Goal: Task Accomplishment & Management: Complete application form

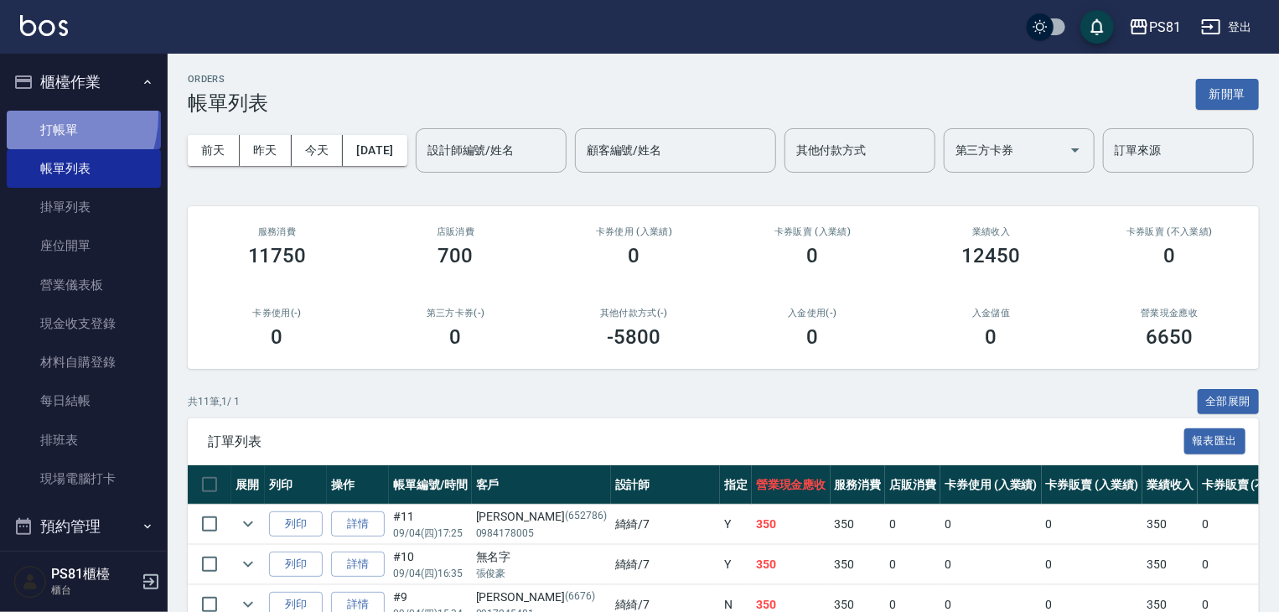
click at [39, 115] on link "打帳單" at bounding box center [84, 130] width 154 height 39
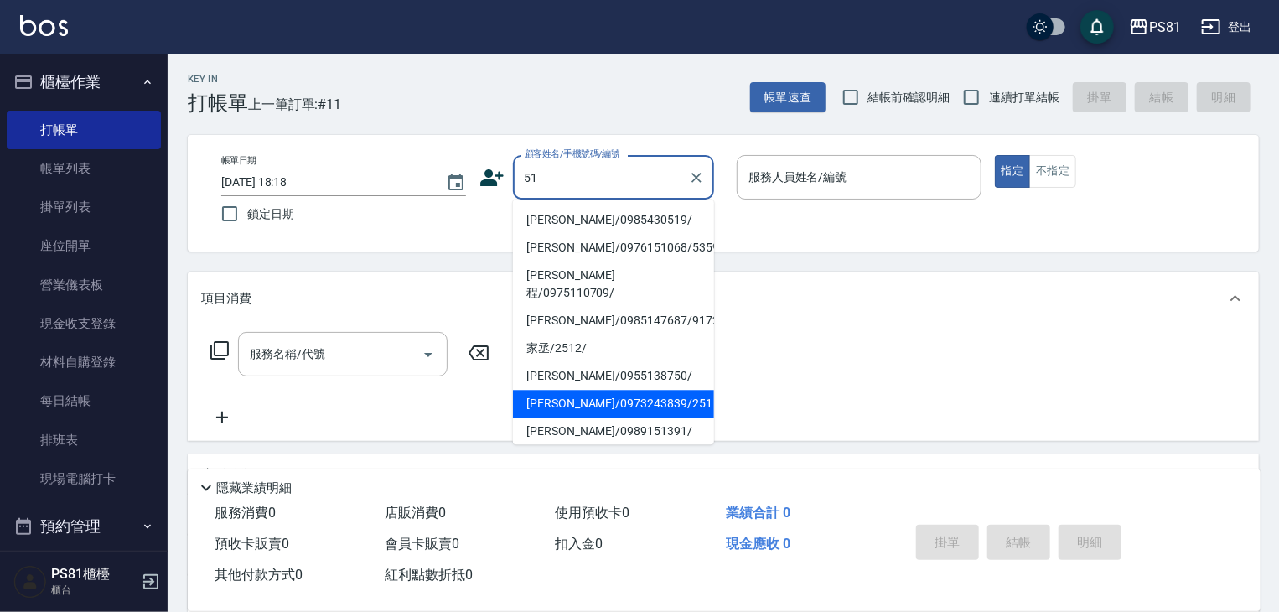
scroll to position [252, 0]
click at [573, 387] on li "[PERSON_NAME]/0973243839/251" at bounding box center [613, 401] width 201 height 28
type input "[PERSON_NAME]/0973243839/251"
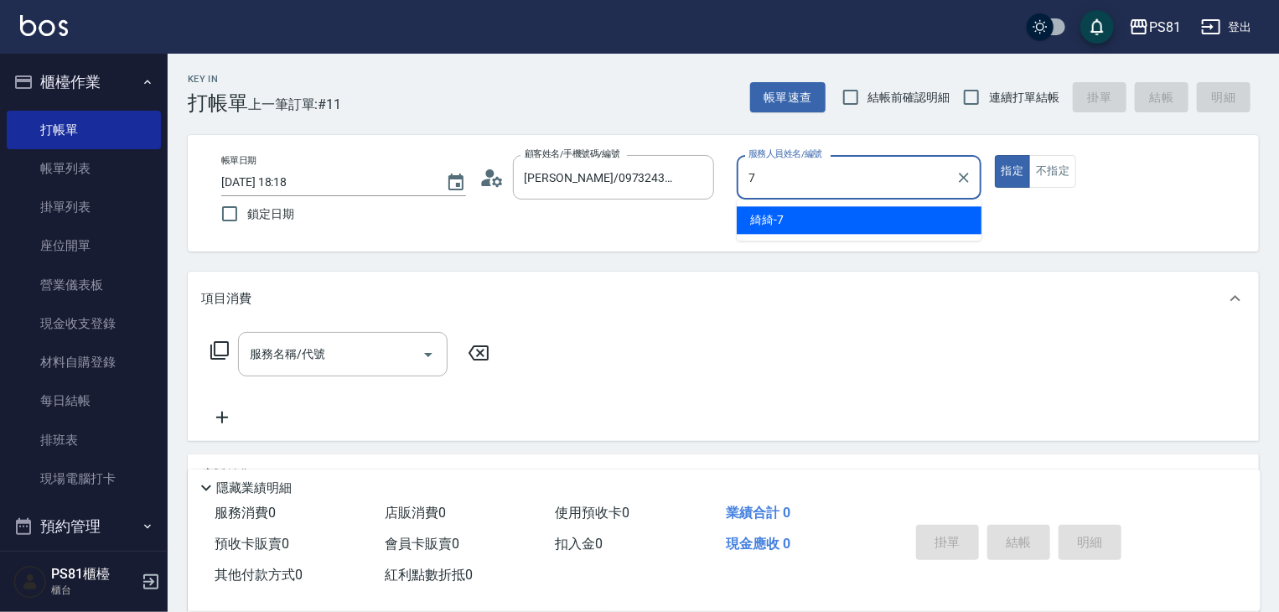
click at [795, 231] on div "綺綺 -7" at bounding box center [859, 220] width 245 height 28
type input "綺綺-7"
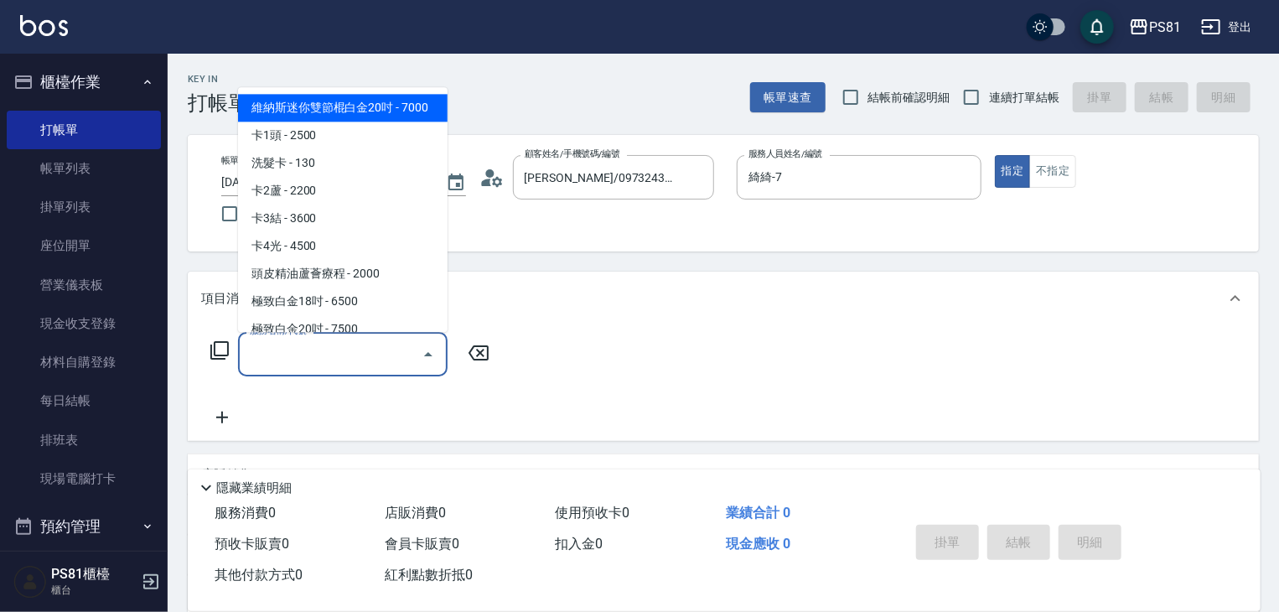
click at [330, 350] on input "服務名稱/代號" at bounding box center [330, 354] width 169 height 29
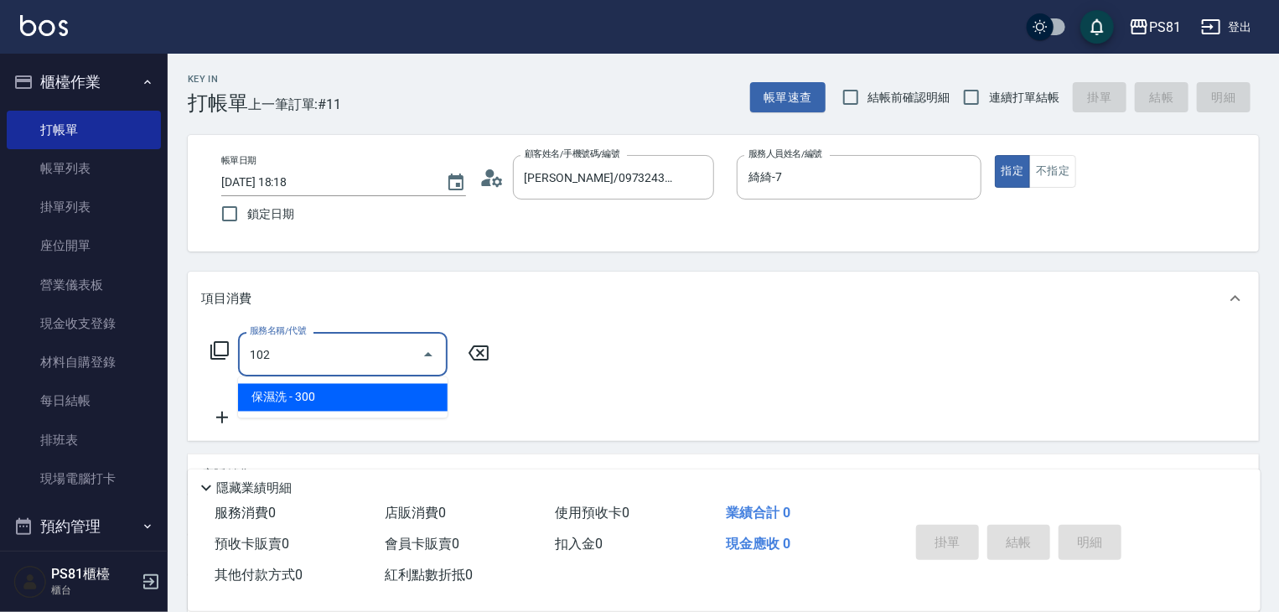
click at [355, 393] on span "保濕洗 - 300" at bounding box center [343, 398] width 210 height 28
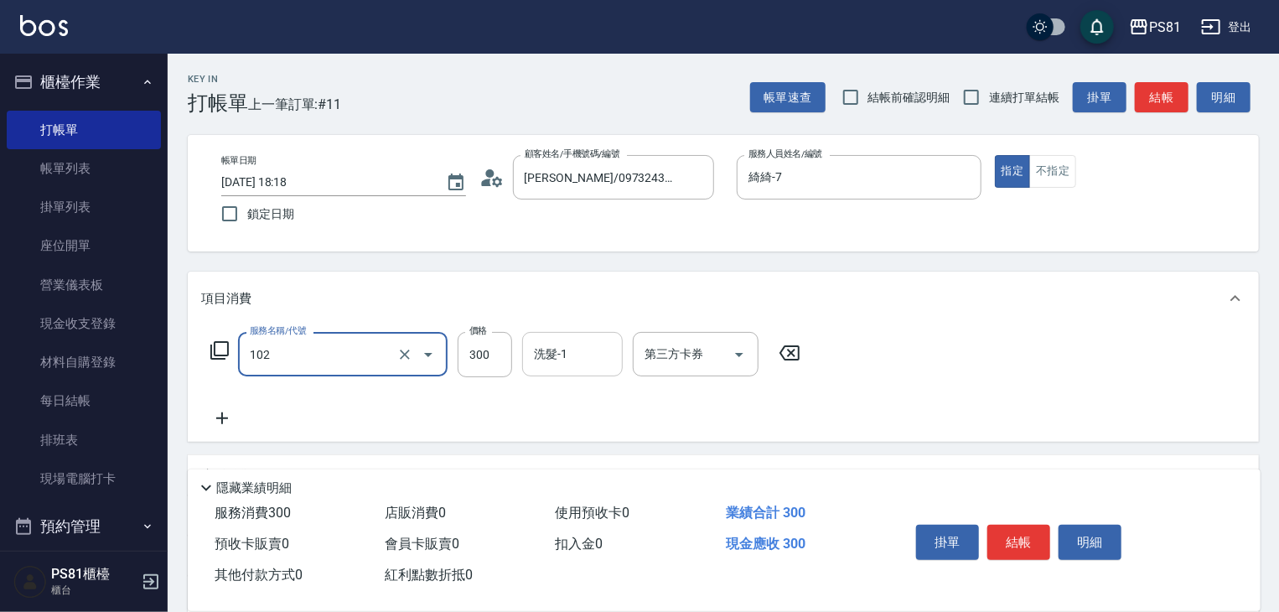
type input "保濕洗(102)"
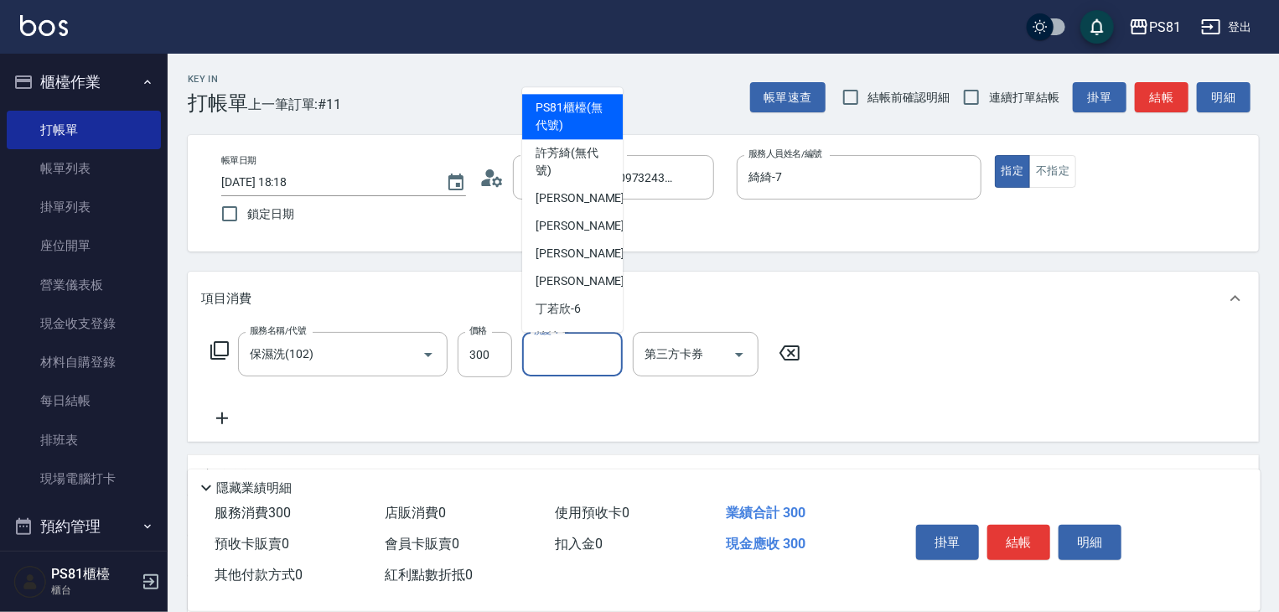
click at [574, 366] on input "洗髮-1" at bounding box center [573, 354] width 86 height 29
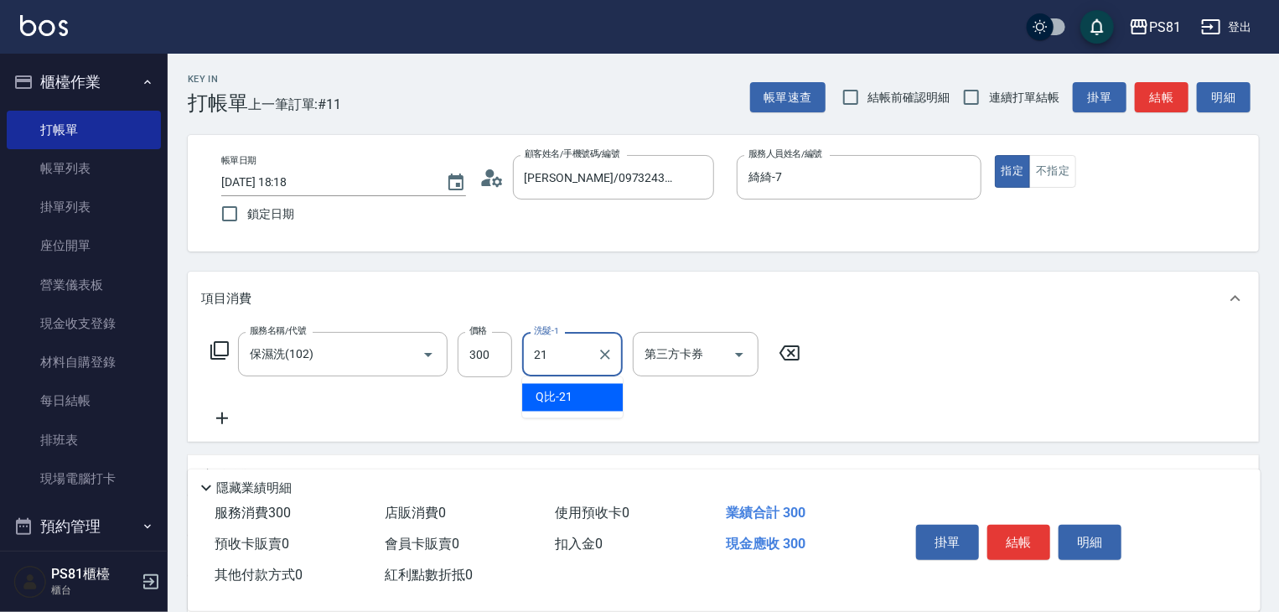
click at [577, 369] on input "21" at bounding box center [560, 354] width 60 height 29
drag, startPoint x: 563, startPoint y: 400, endPoint x: 876, endPoint y: 402, distance: 312.7
click at [564, 400] on span "[PERSON_NAME] -20" at bounding box center [589, 398] width 106 height 18
type input "[PERSON_NAME]-20"
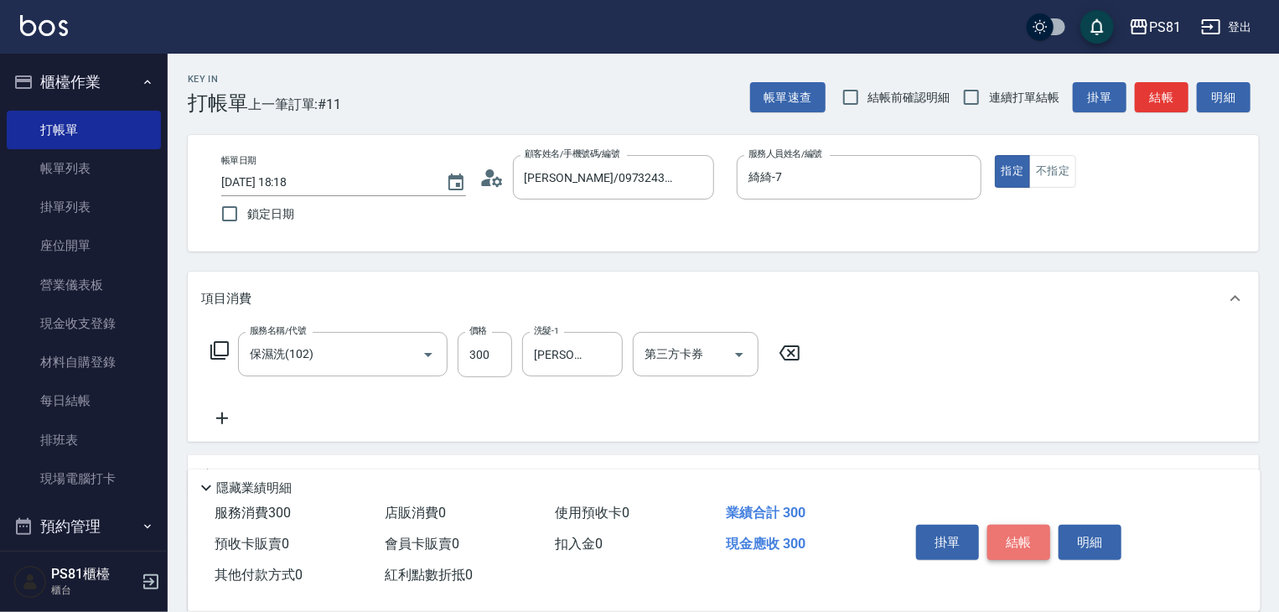
click at [1030, 525] on button "結帳" at bounding box center [1019, 542] width 63 height 35
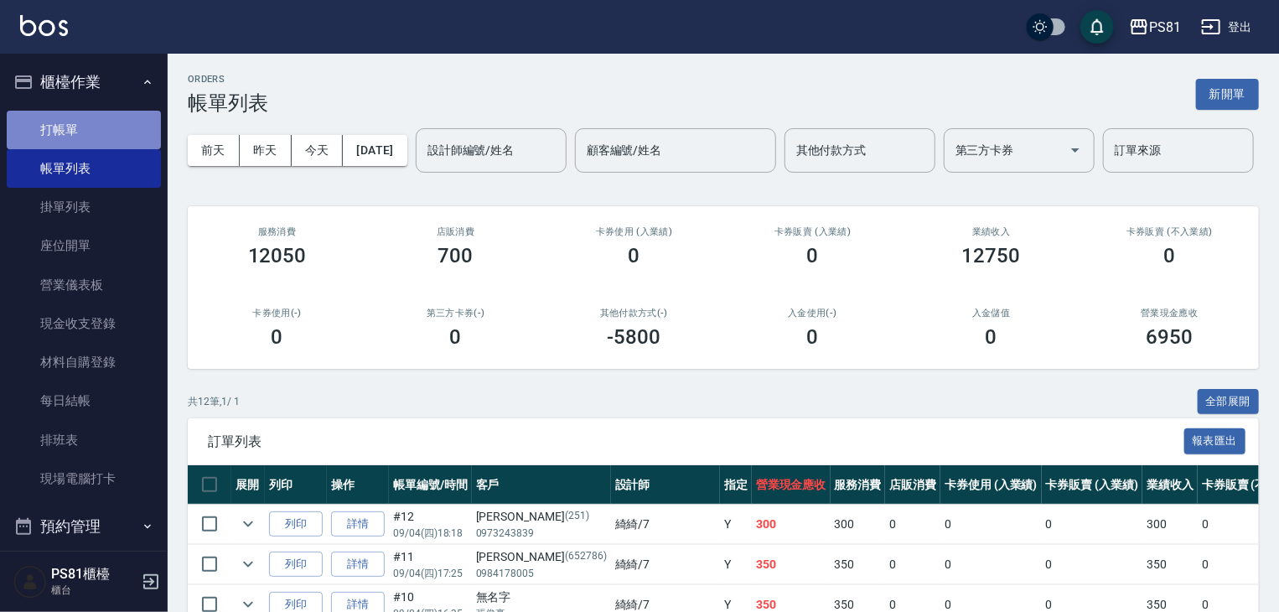
click at [116, 128] on link "打帳單" at bounding box center [84, 130] width 154 height 39
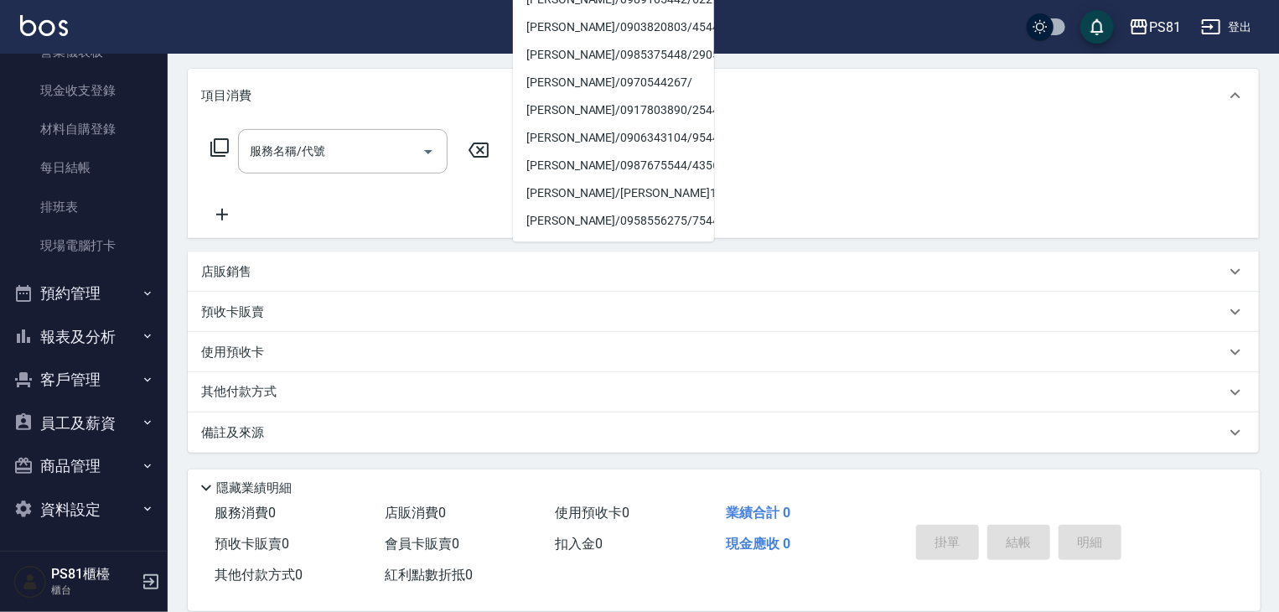
scroll to position [252, 0]
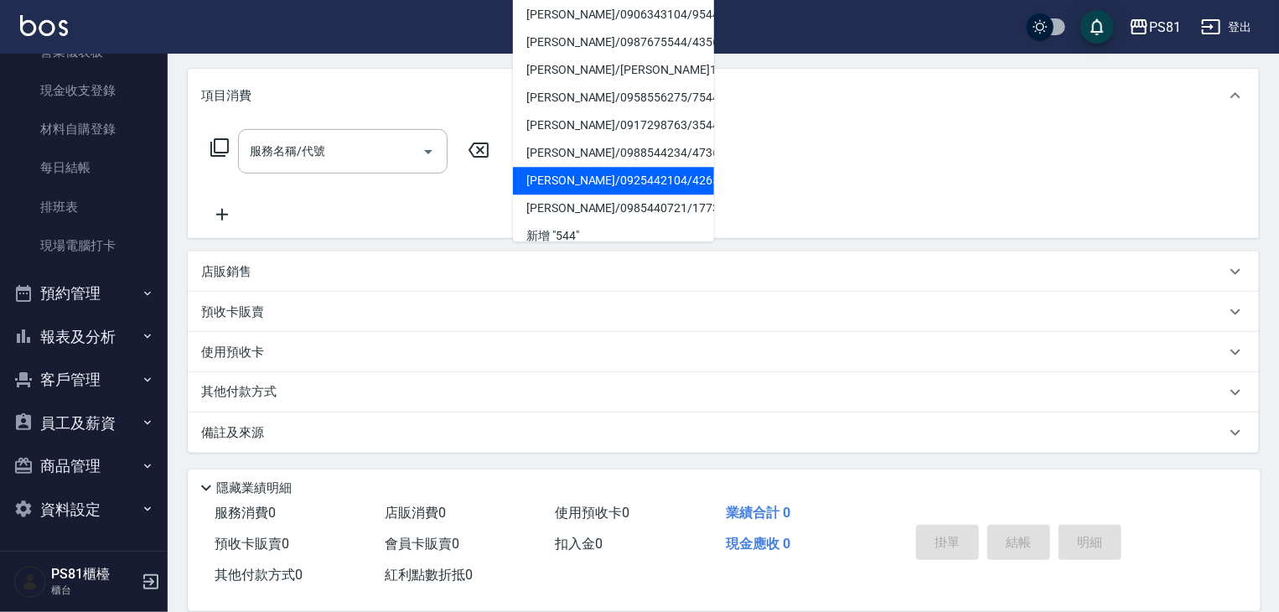
click at [625, 193] on ul "[PERSON_NAME]/0978208920/544 [PERSON_NAME]/0913555441/5644 [PERSON_NAME]/095445…" at bounding box center [613, 119] width 201 height 245
click at [625, 192] on li "[PERSON_NAME]/0925442104/4265" at bounding box center [613, 181] width 201 height 28
type input "[PERSON_NAME]/0925442104/4265"
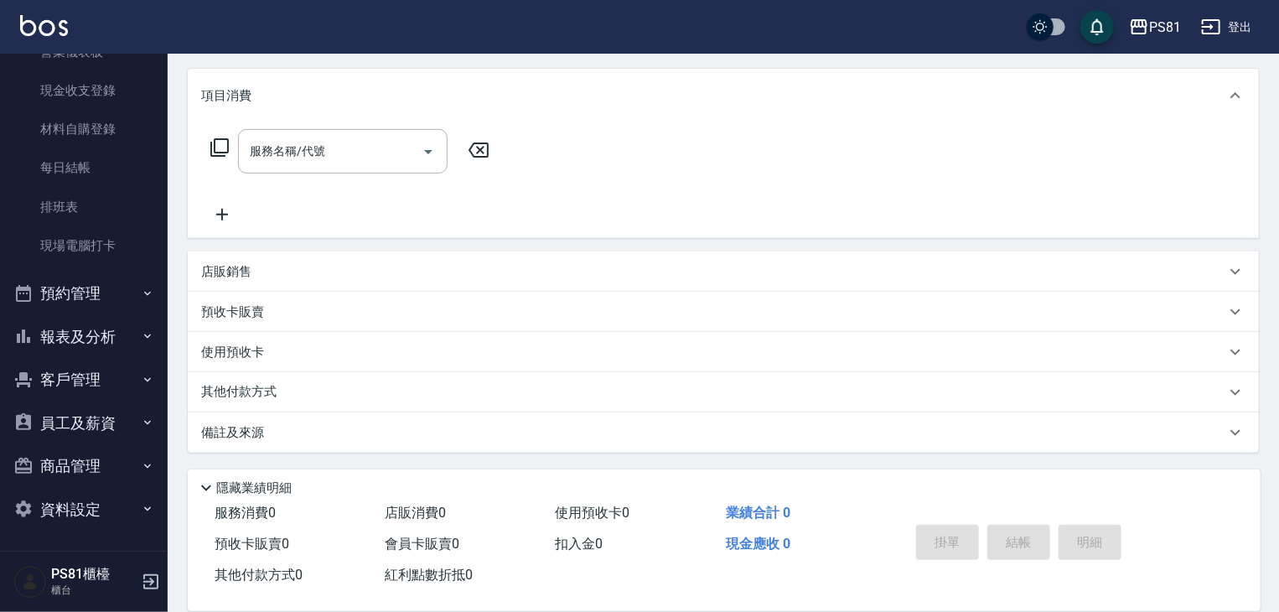
scroll to position [0, 0]
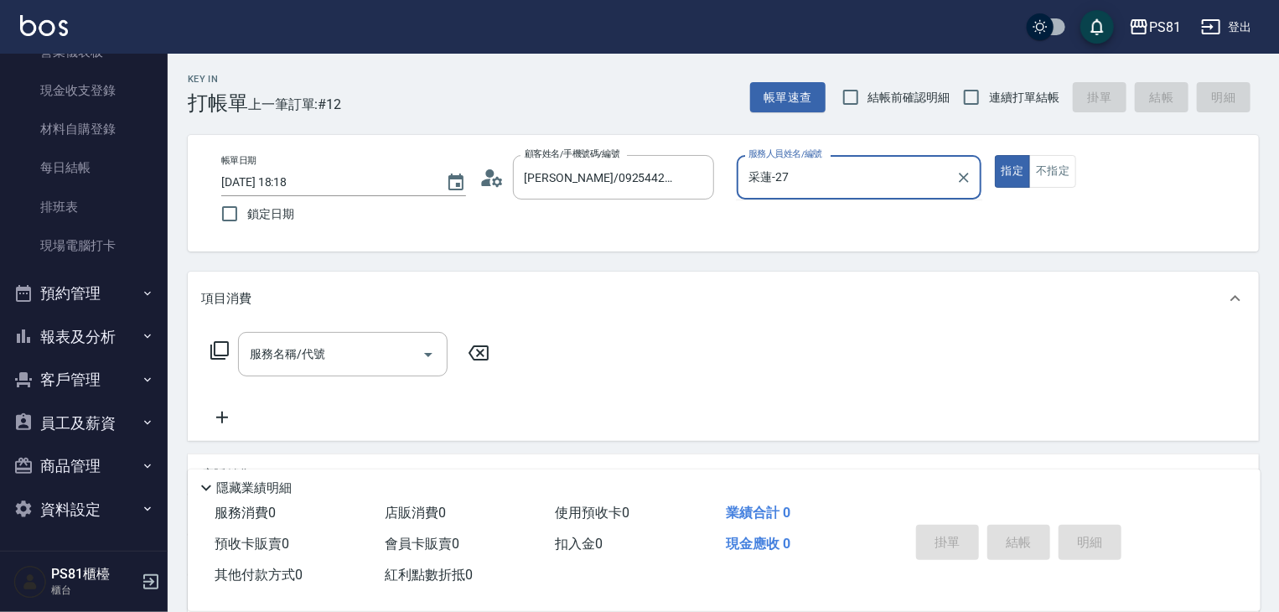
click at [767, 195] on div "[PERSON_NAME]-27 服務人員姓名/編號" at bounding box center [859, 177] width 245 height 44
drag, startPoint x: 767, startPoint y: 195, endPoint x: 767, endPoint y: 184, distance: 10.9
click at [767, 192] on div "[PERSON_NAME]-27 服務人員姓名/編號" at bounding box center [859, 177] width 245 height 44
click at [767, 184] on input "采蓮-27" at bounding box center [847, 177] width 205 height 29
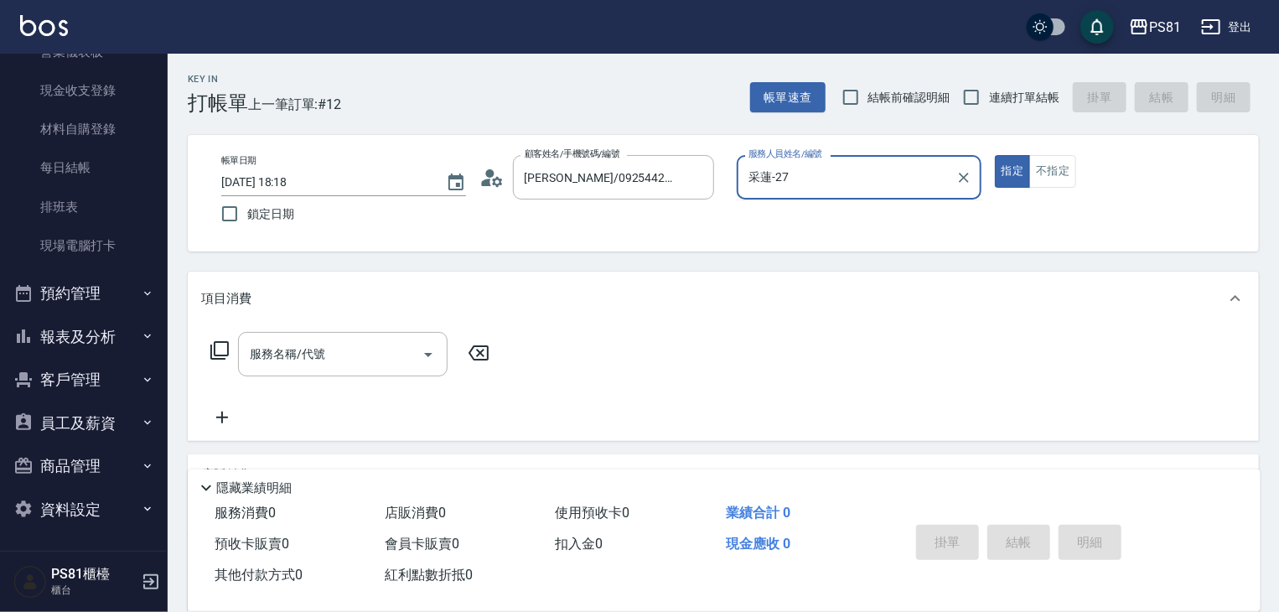
click at [768, 182] on input "采蓮-27" at bounding box center [847, 177] width 205 height 29
drag, startPoint x: 781, startPoint y: 205, endPoint x: 782, endPoint y: 215, distance: 10.9
click at [782, 206] on ul "綺綺 -7" at bounding box center [859, 220] width 245 height 41
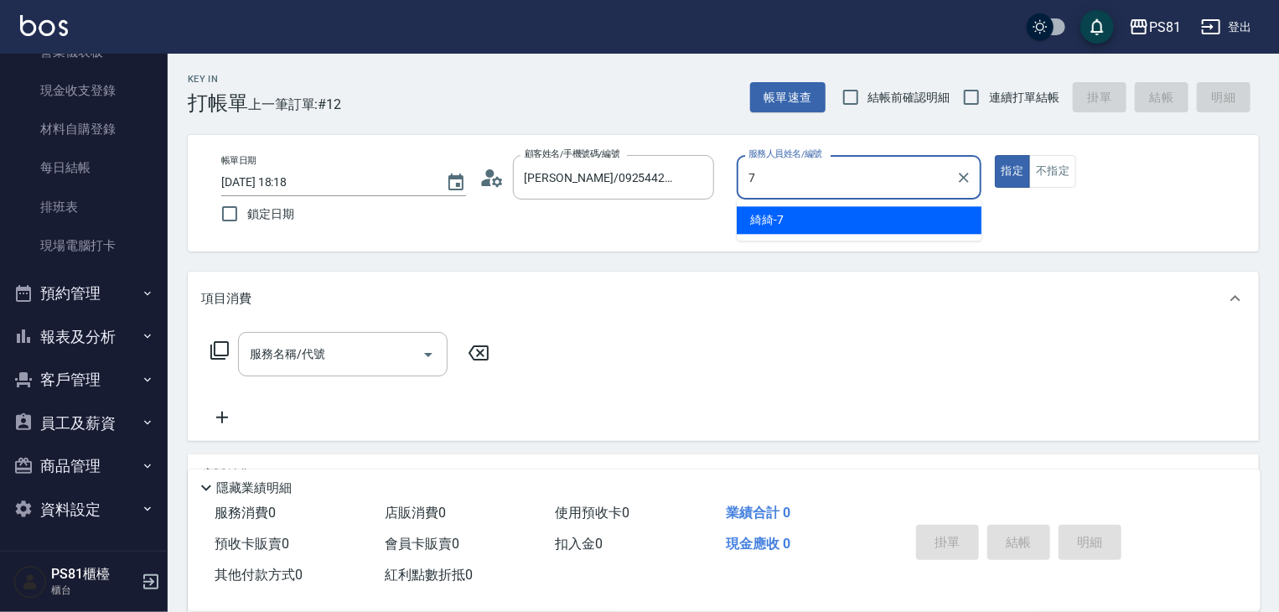
click at [782, 215] on span "綺綺 -7" at bounding box center [767, 220] width 34 height 18
type input "綺綺-7"
click at [272, 349] on input "服務名稱/代號" at bounding box center [330, 354] width 169 height 29
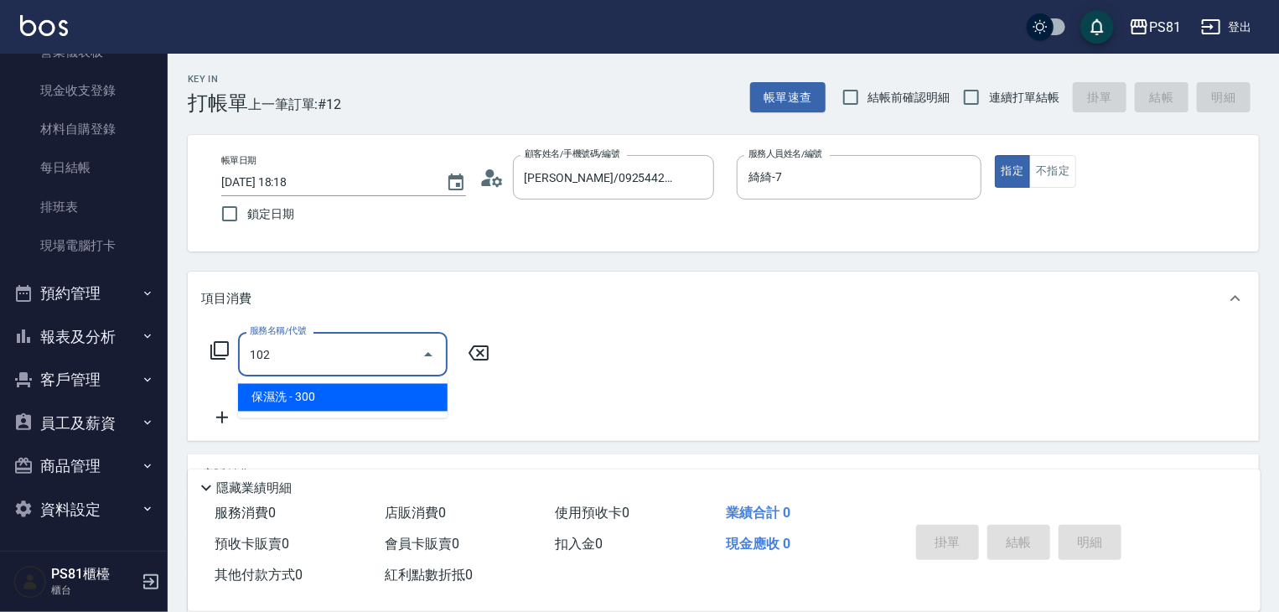
click at [307, 389] on span "保濕洗 - 300" at bounding box center [343, 398] width 210 height 28
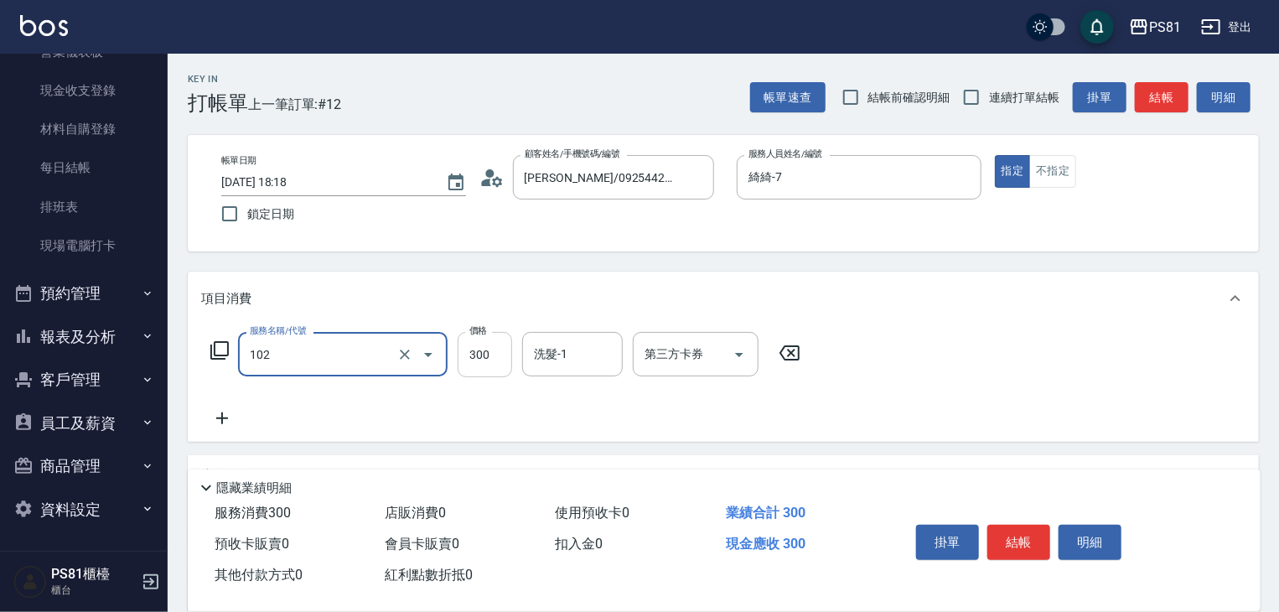
type input "保濕洗(102)"
click at [480, 355] on input "300" at bounding box center [485, 354] width 54 height 45
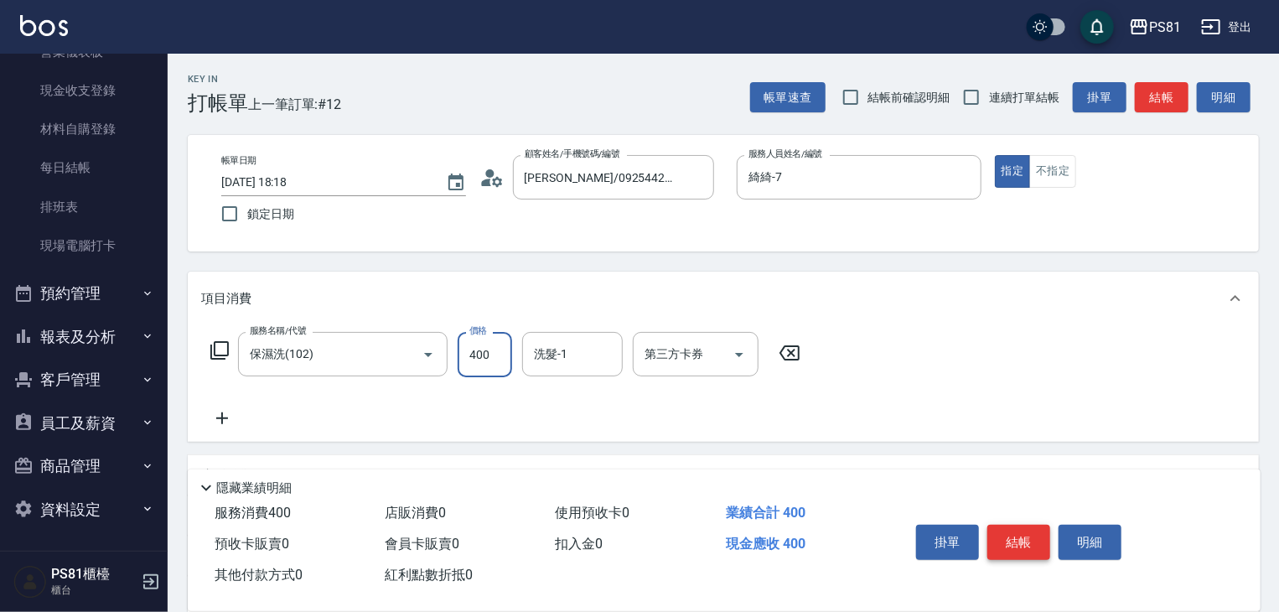
type input "400"
click at [1025, 544] on button "結帳" at bounding box center [1019, 542] width 63 height 35
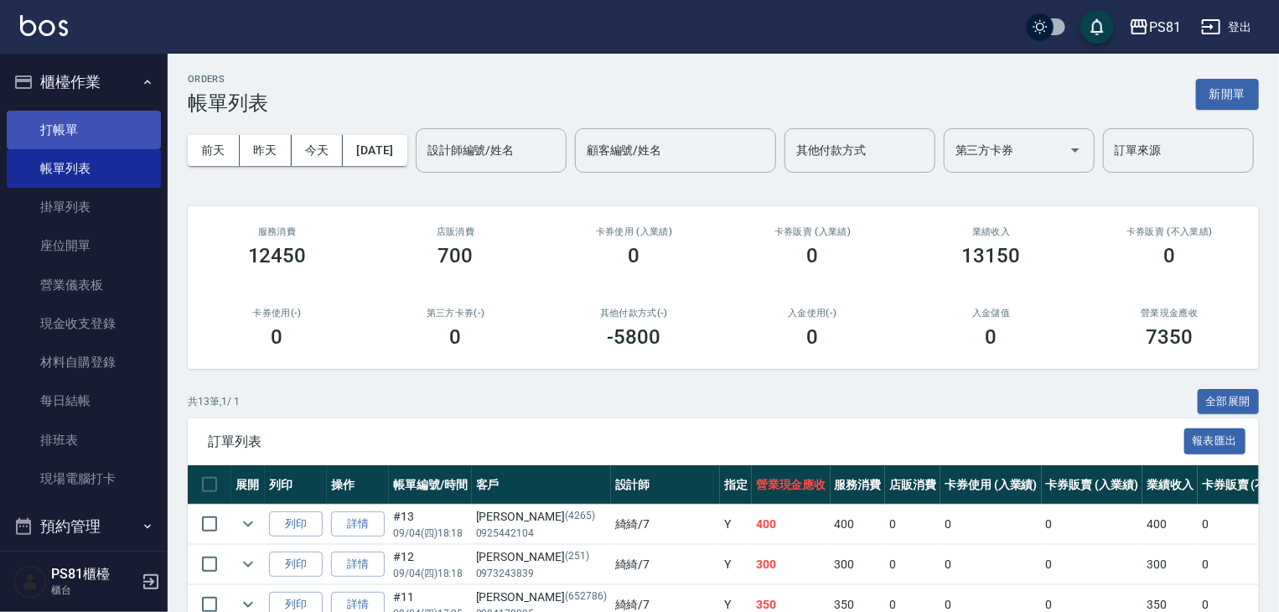
click at [72, 132] on link "打帳單" at bounding box center [84, 130] width 154 height 39
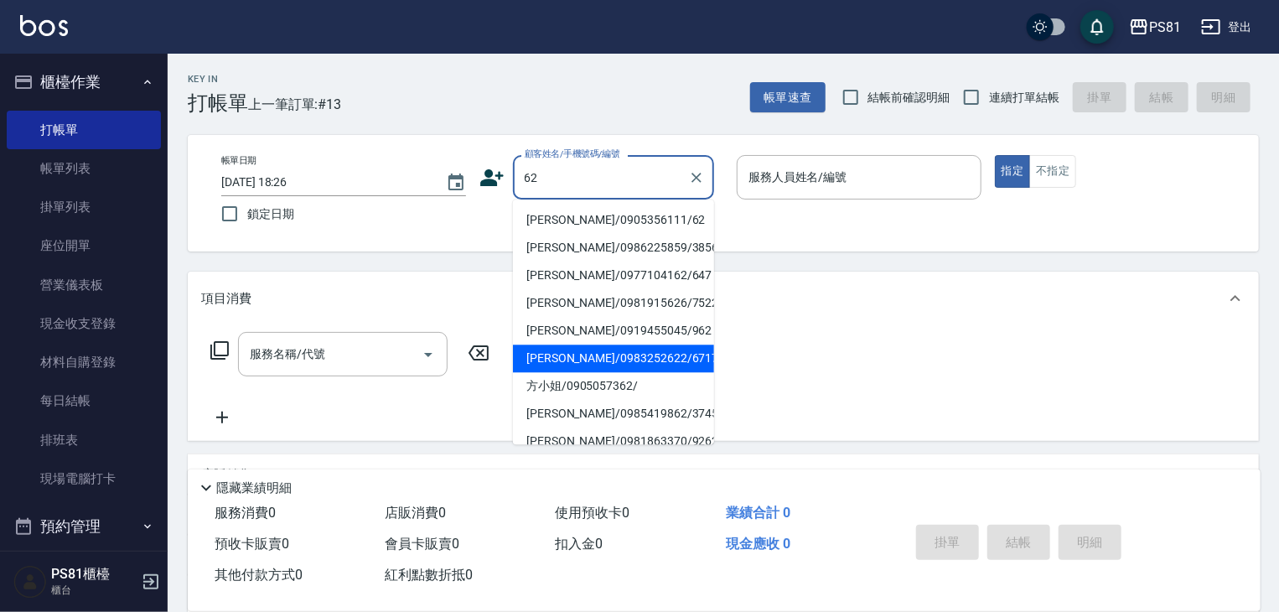
click at [567, 364] on li "[PERSON_NAME]/0983252622/6717" at bounding box center [613, 359] width 201 height 28
type input "[PERSON_NAME]/0983252622/6717"
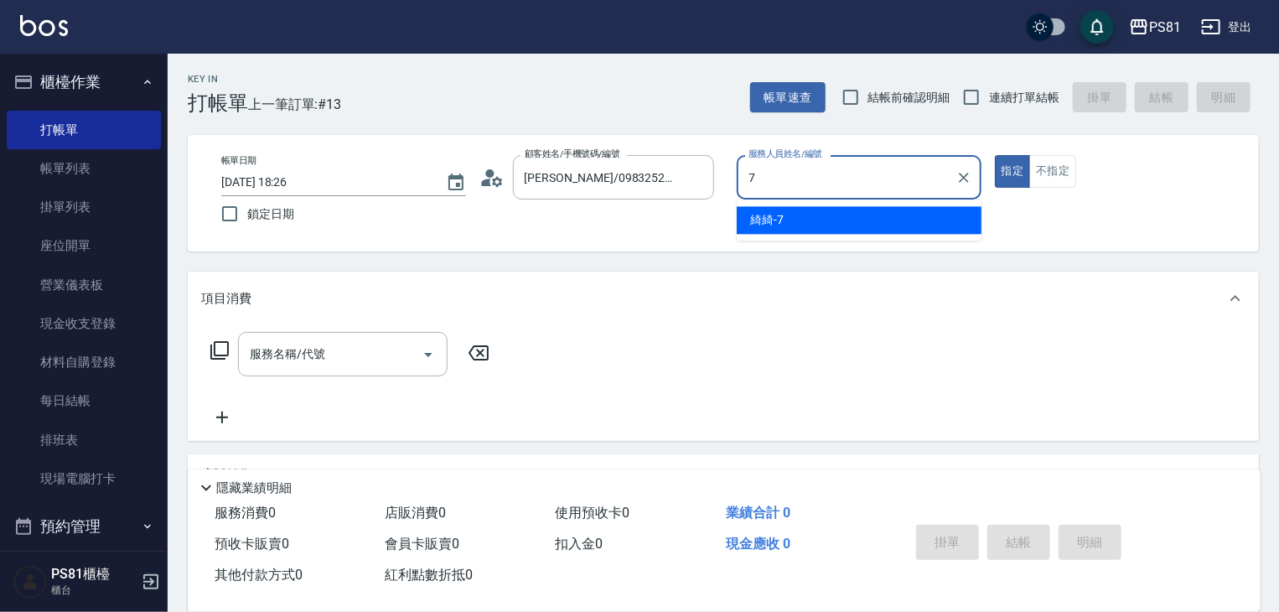
type input "綺綺-7"
type button "true"
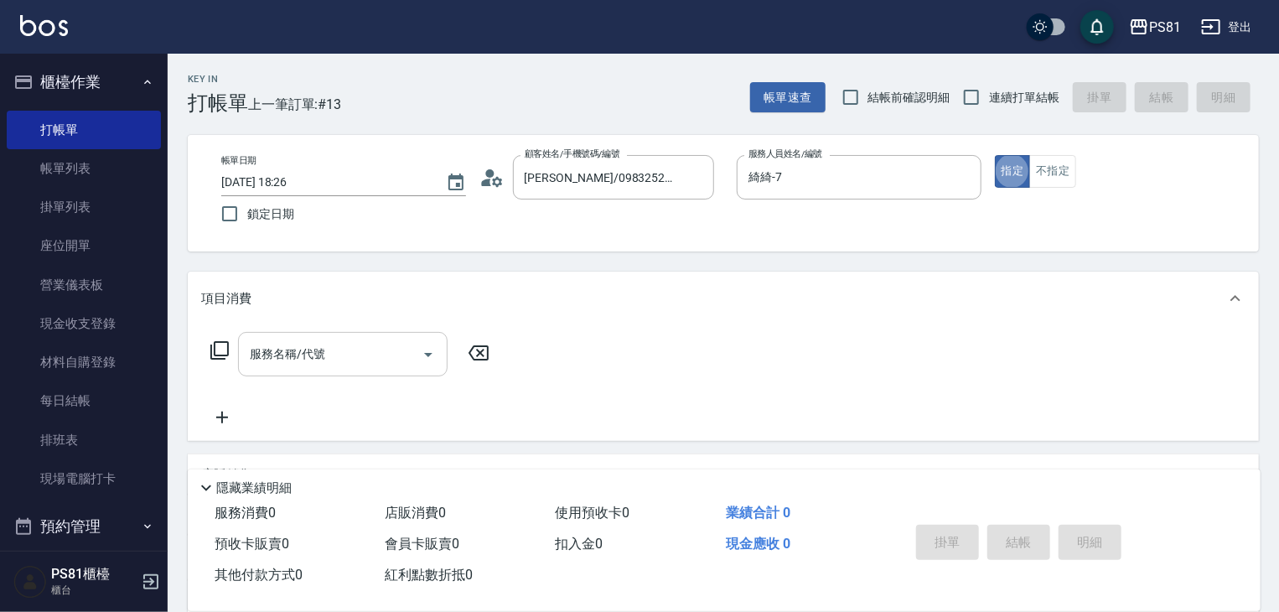
click at [288, 336] on div "服務名稱/代號" at bounding box center [343, 354] width 210 height 44
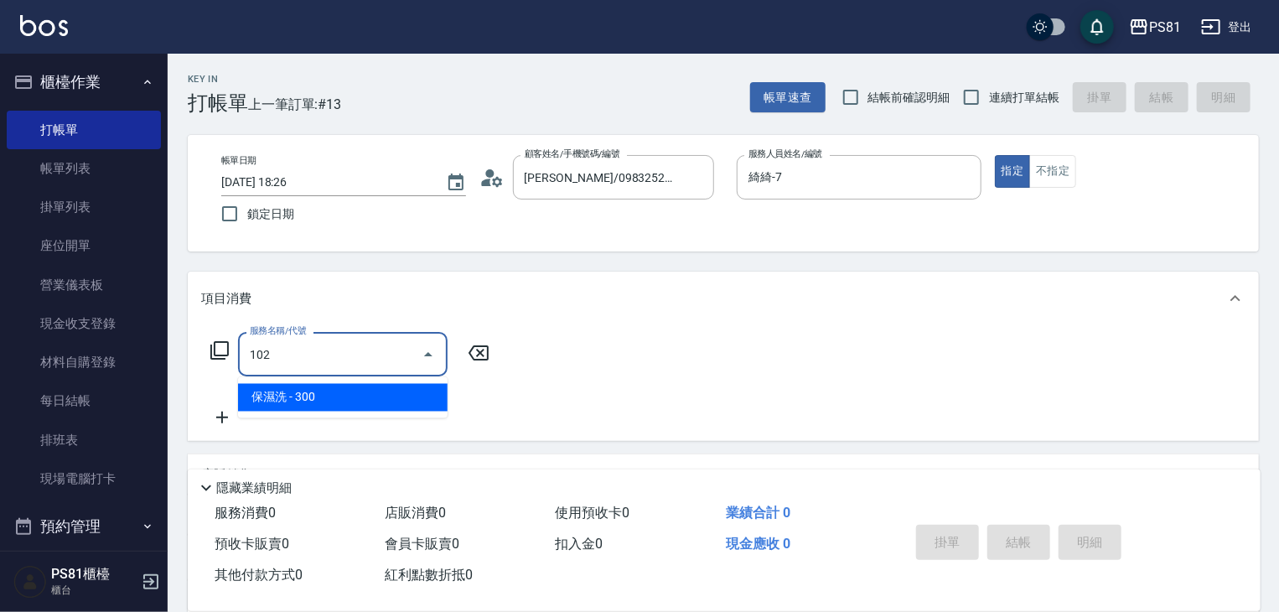
type input "保濕洗(102)"
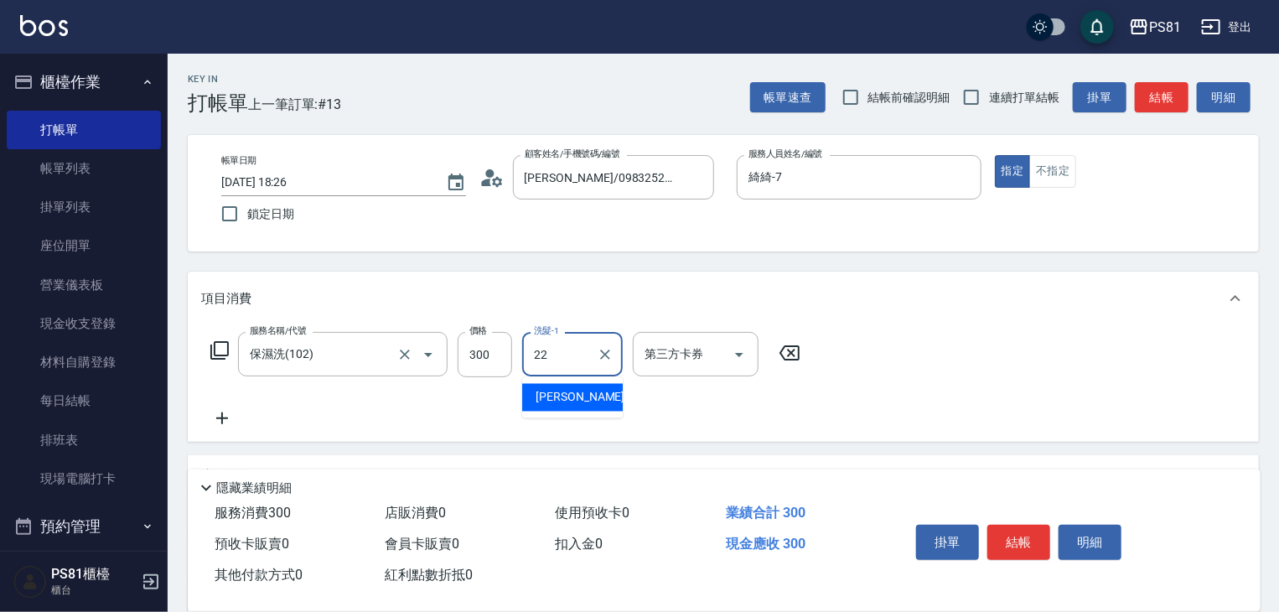
type input "22"
type input "涵文-22"
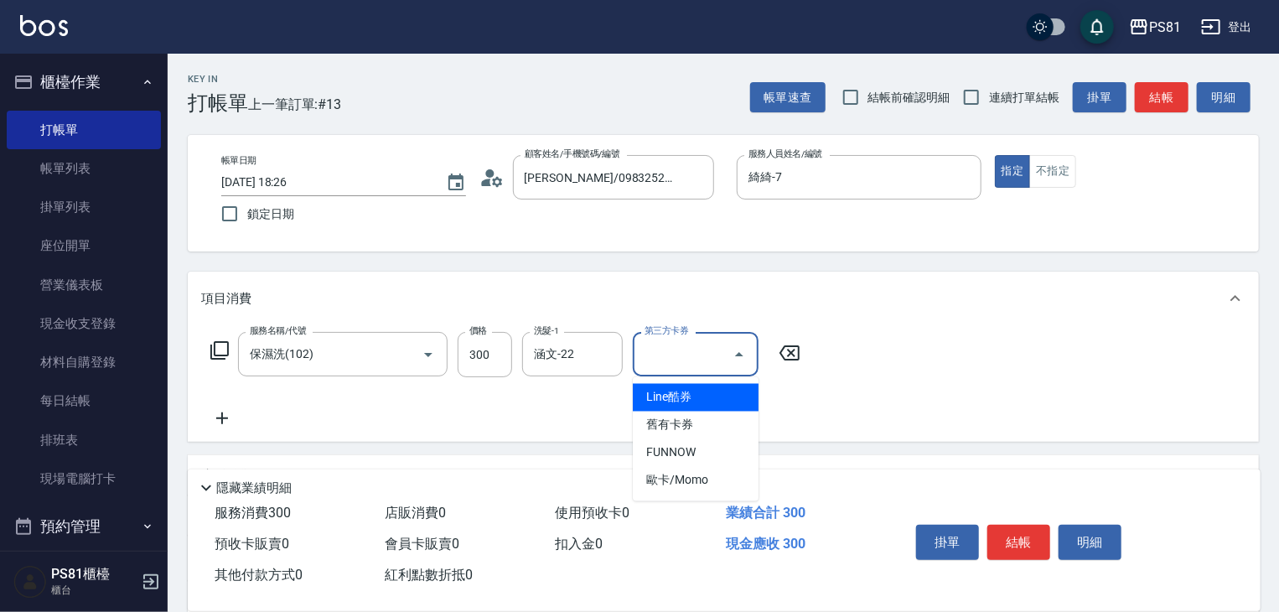
click at [1005, 534] on button "結帳" at bounding box center [1019, 542] width 63 height 35
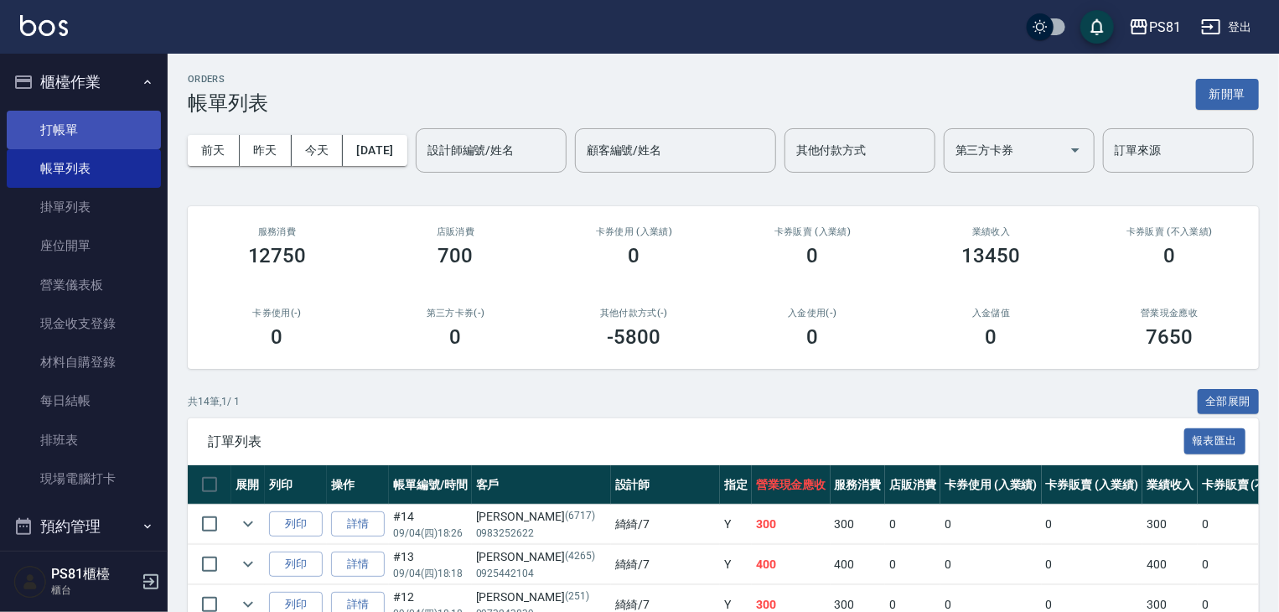
click at [27, 130] on link "打帳單" at bounding box center [84, 130] width 154 height 39
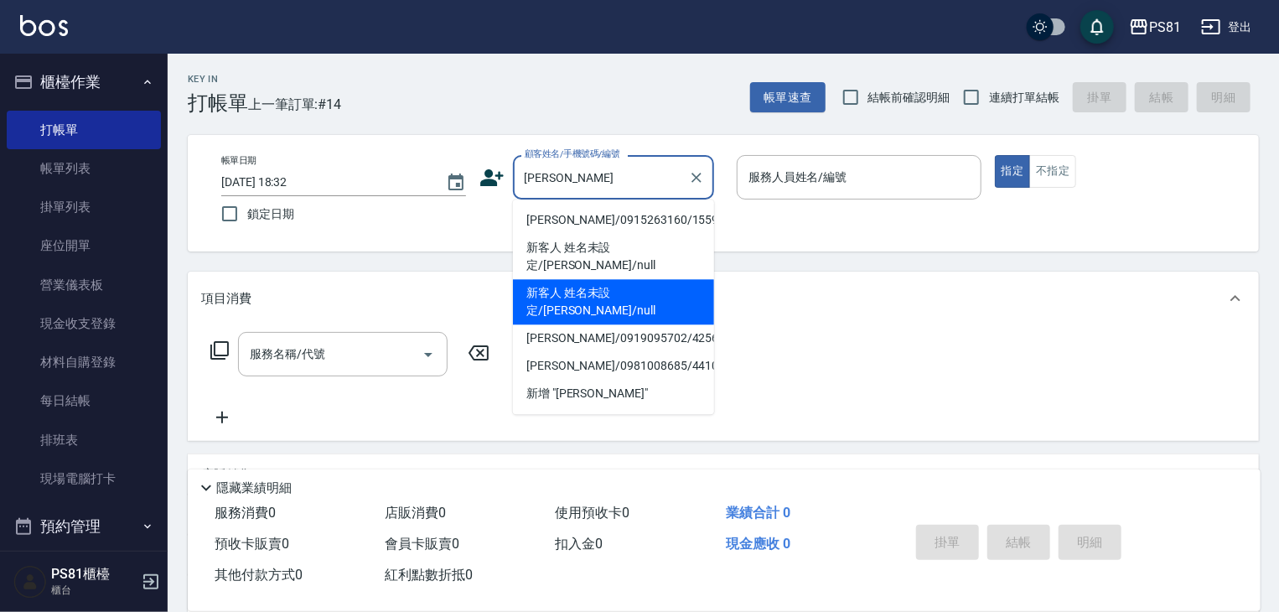
click at [668, 279] on li "新客人 姓名未設定/[PERSON_NAME]/null" at bounding box center [613, 301] width 201 height 45
type input "新客人 姓名未設定/[PERSON_NAME]/null"
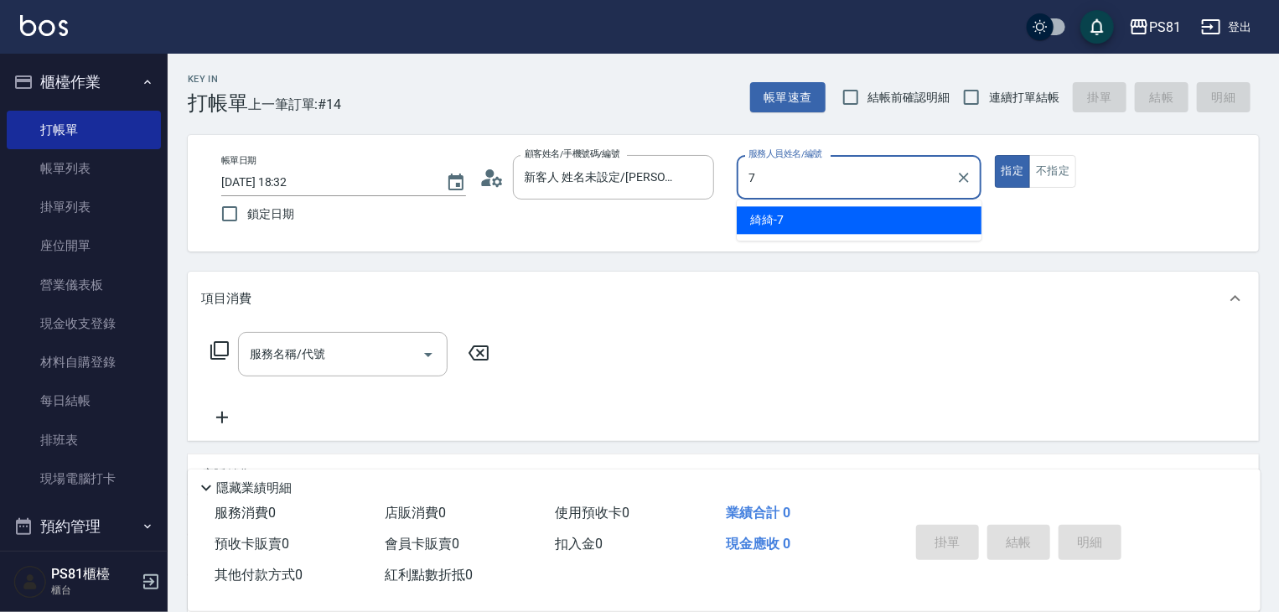
type input "綺綺-7"
type button "true"
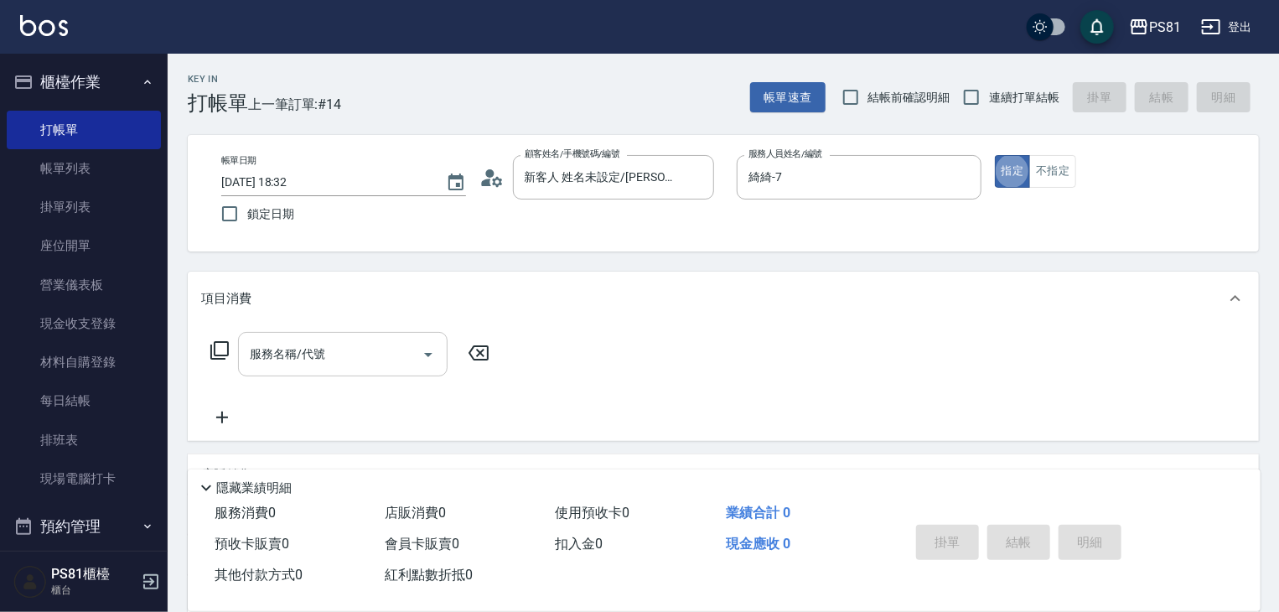
click at [399, 358] on input "服務名稱/代號" at bounding box center [330, 354] width 169 height 29
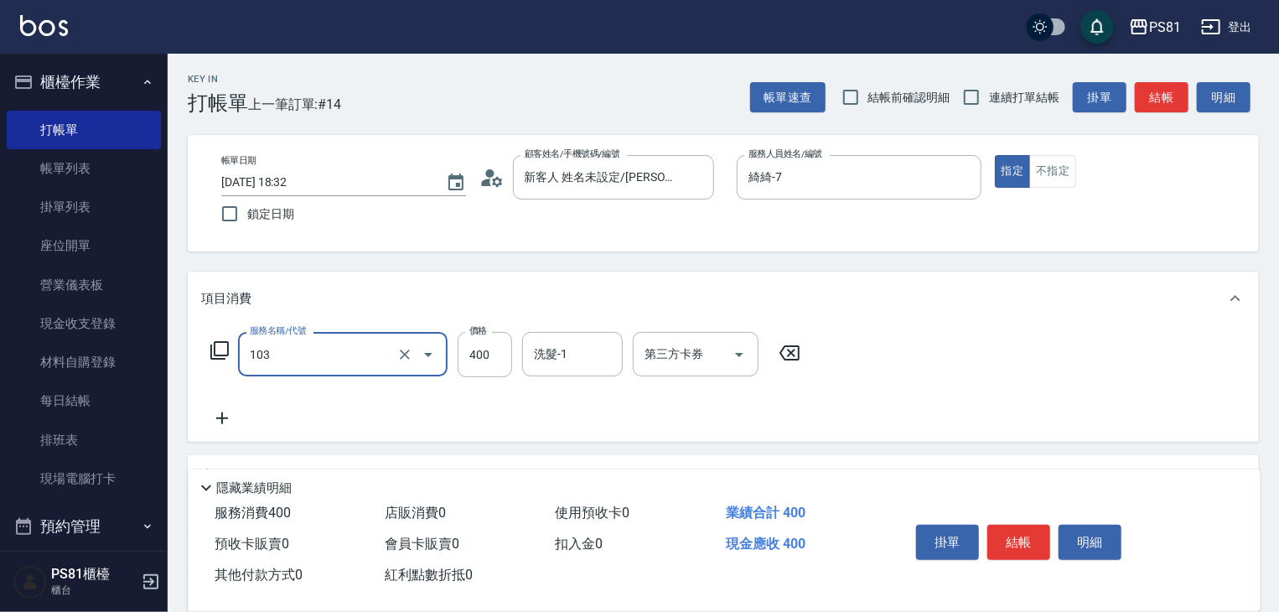
type input "C級洗剪400(103)"
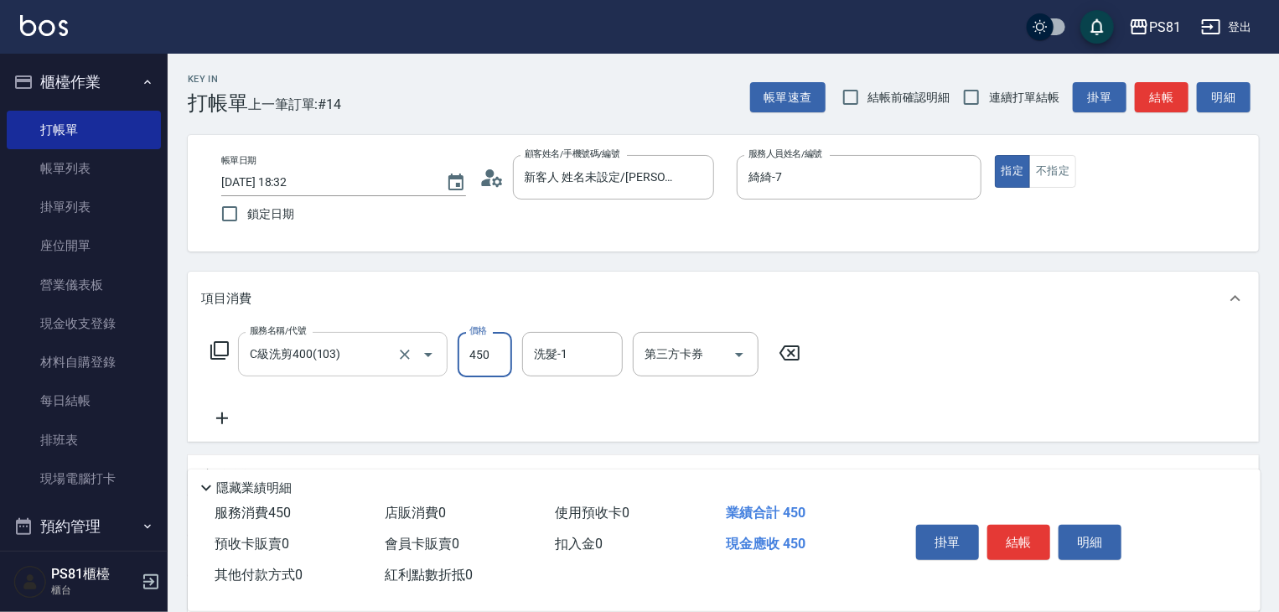
type input "450"
type input "[PERSON_NAME]-20"
click at [226, 424] on icon at bounding box center [222, 418] width 42 height 20
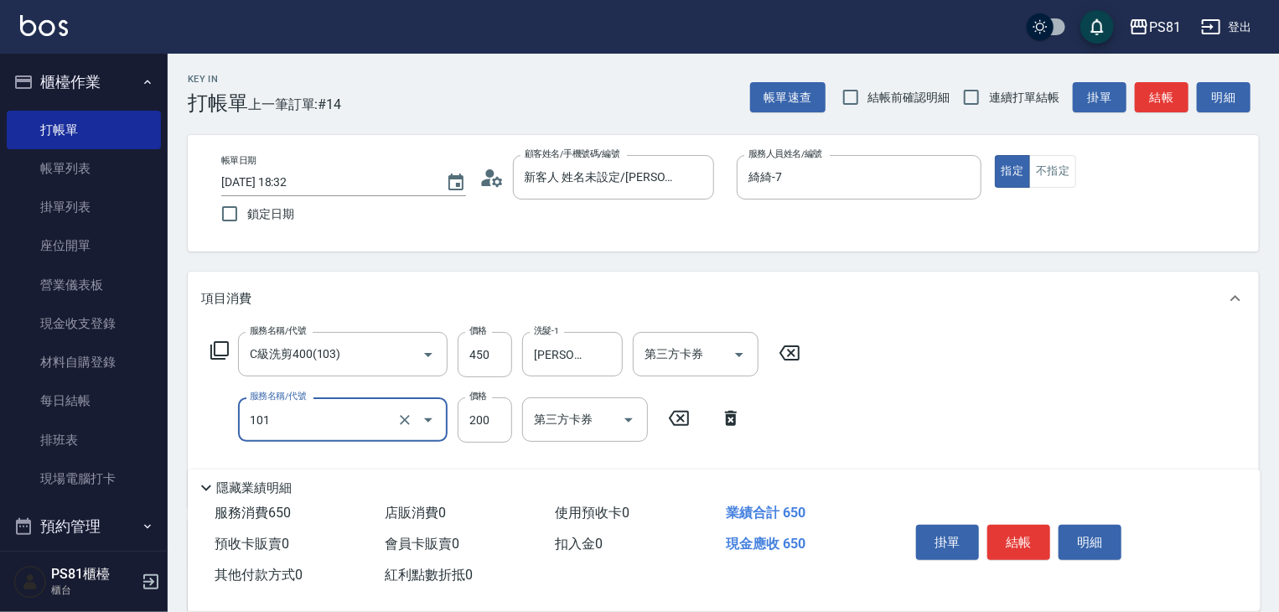
type input "一般洗髮(101)"
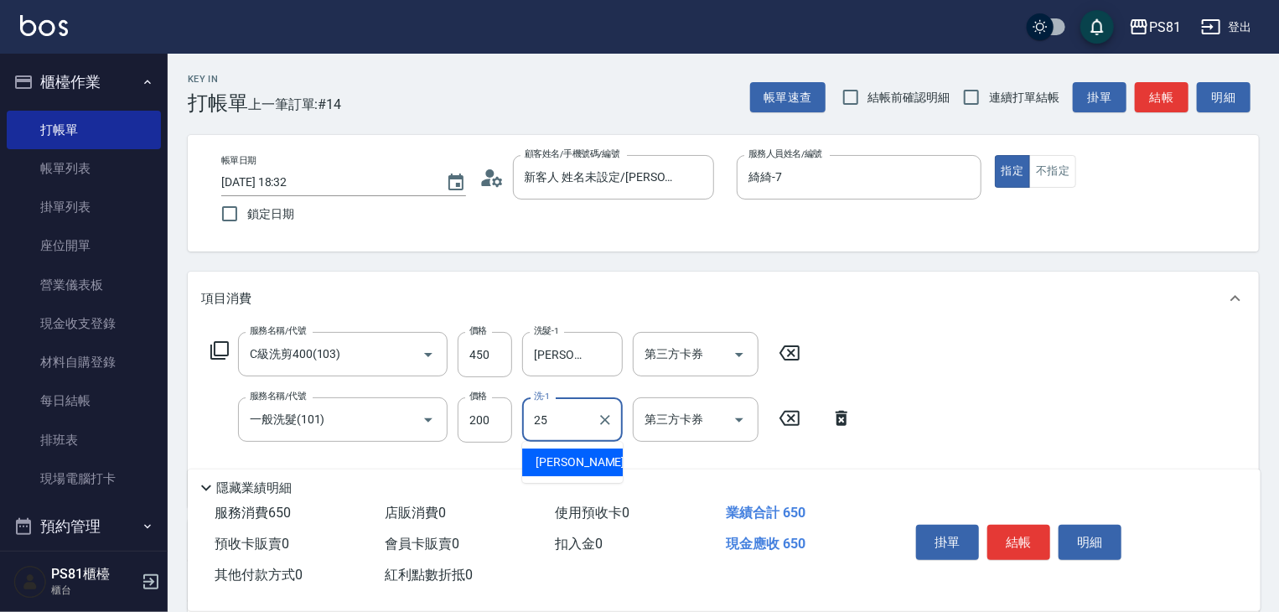
type input "[PERSON_NAME]-25"
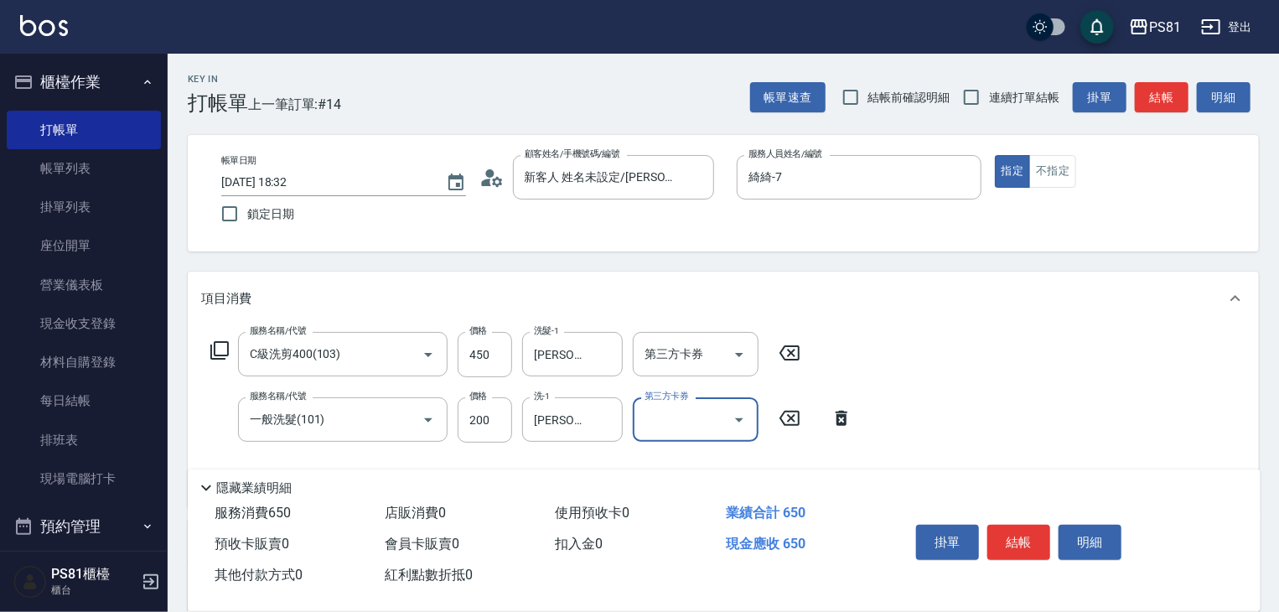
click at [1145, 513] on div "掛單 結帳 明細" at bounding box center [1065, 544] width 351 height 93
click at [1021, 534] on button "結帳" at bounding box center [1019, 542] width 63 height 35
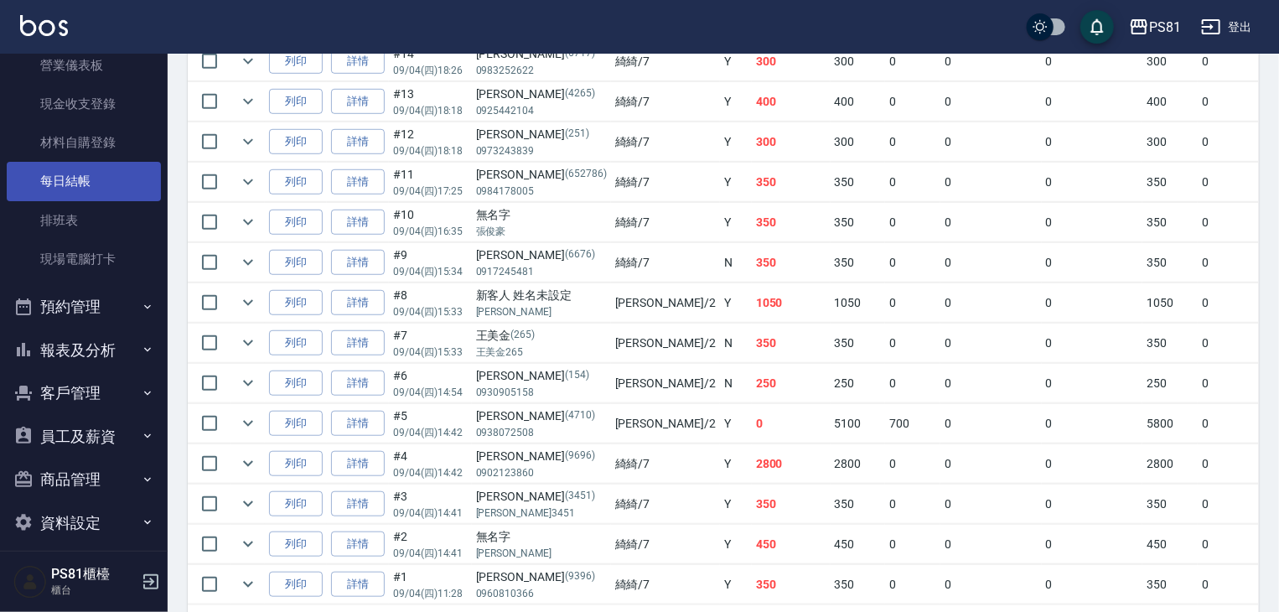
scroll to position [233, 0]
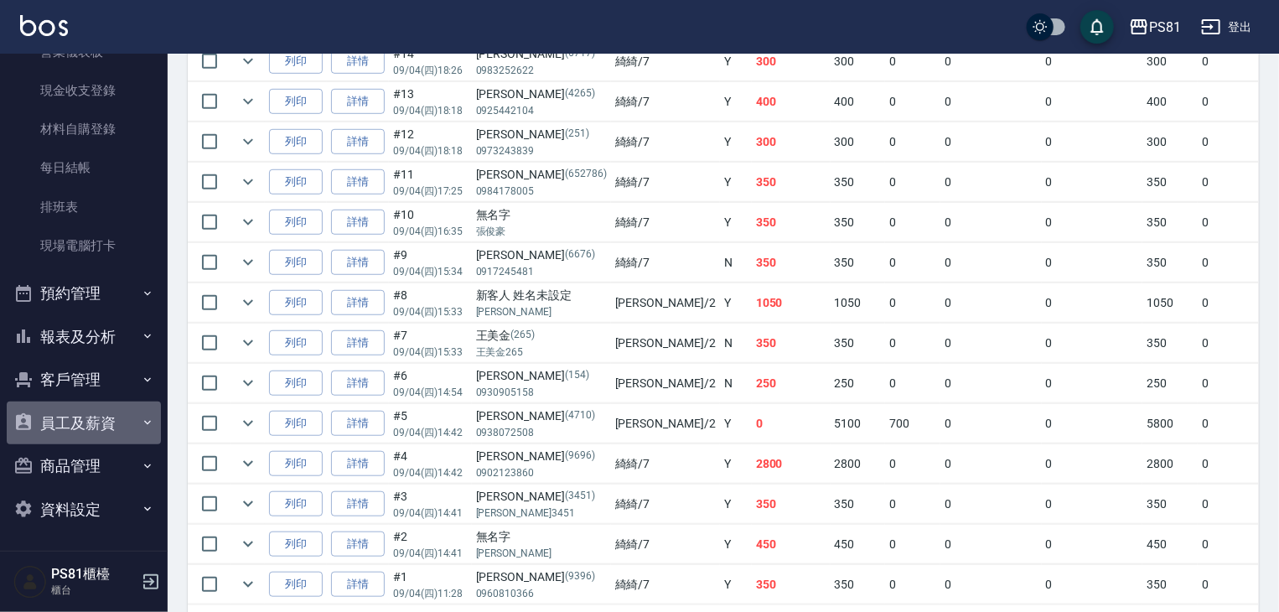
click at [144, 422] on icon "button" at bounding box center [147, 423] width 7 height 4
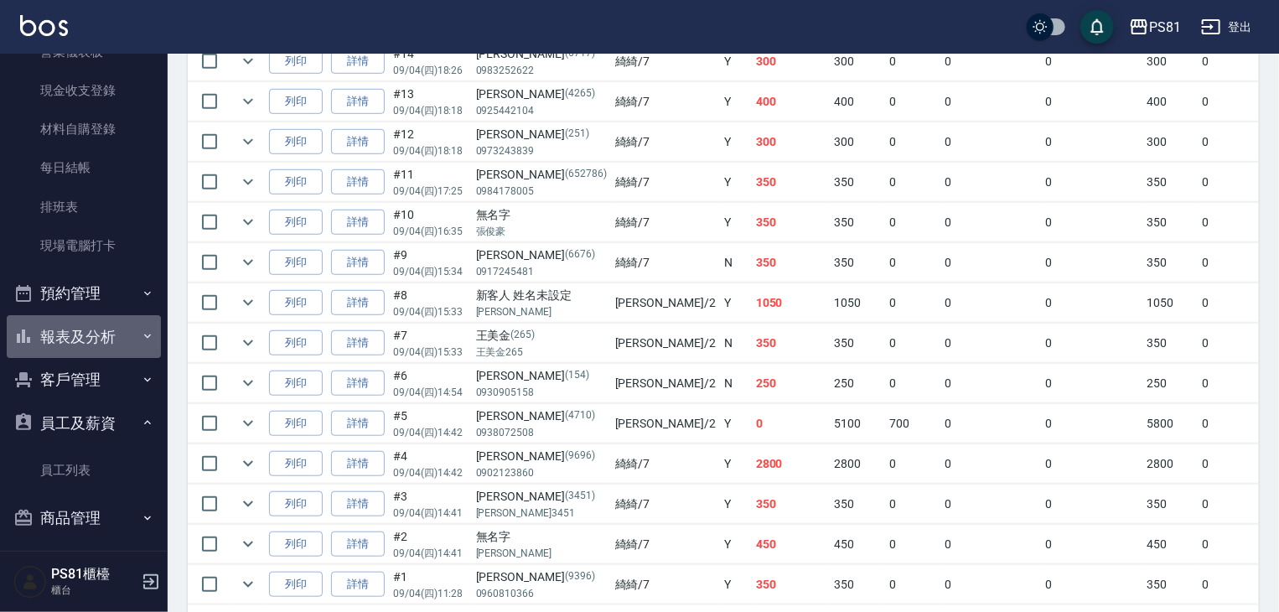
click at [141, 336] on icon "button" at bounding box center [147, 336] width 13 height 13
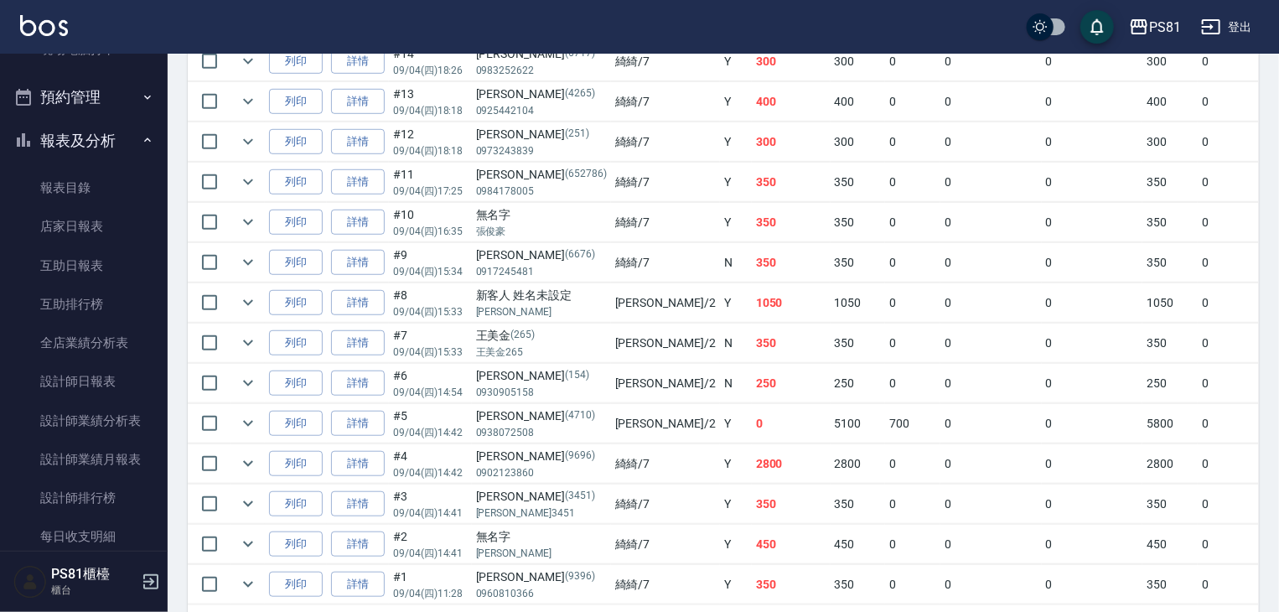
scroll to position [485, 0]
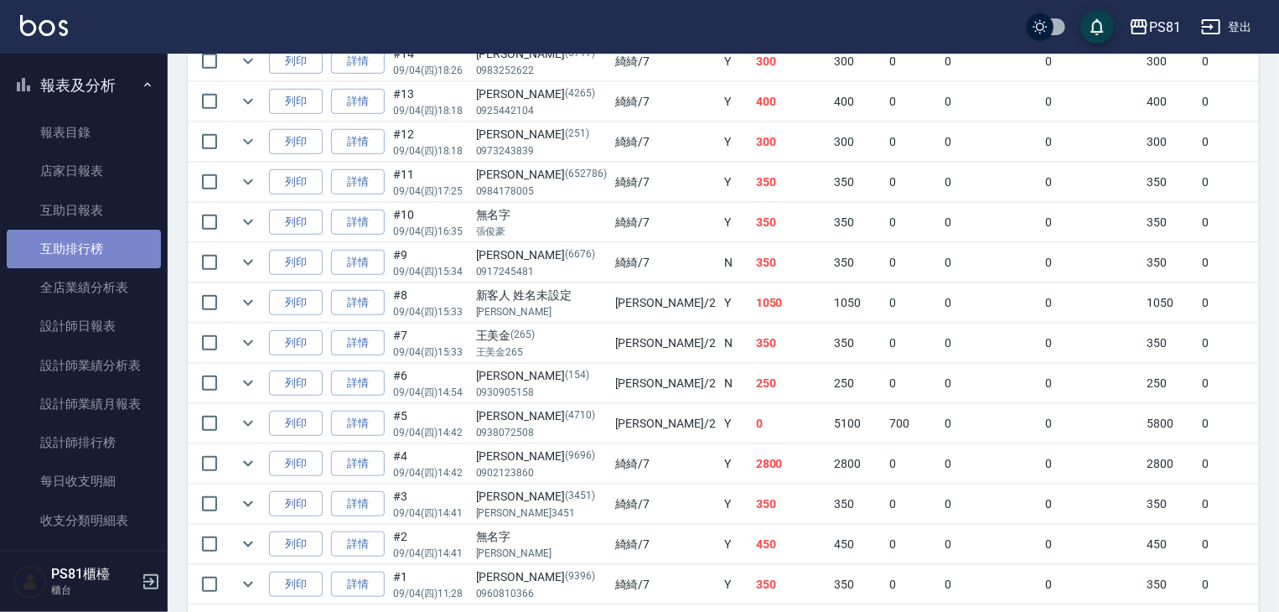
click at [87, 244] on link "互助排行榜" at bounding box center [84, 249] width 154 height 39
